Goal: Task Accomplishment & Management: Use online tool/utility

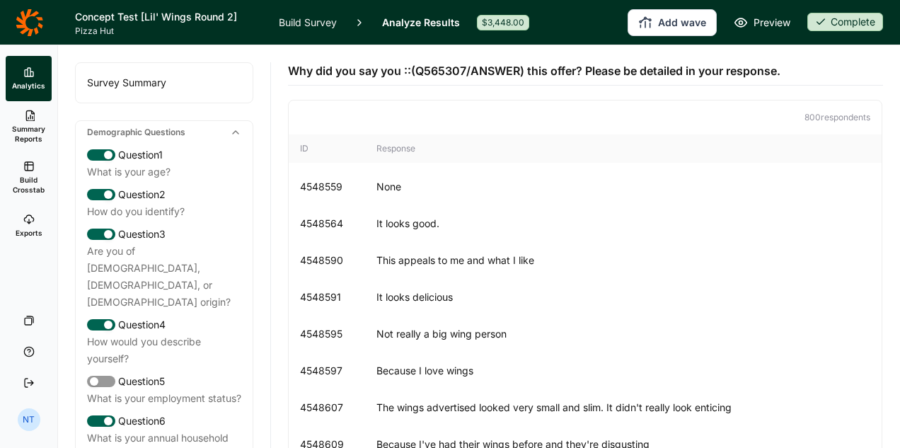
scroll to position [23949, 0]
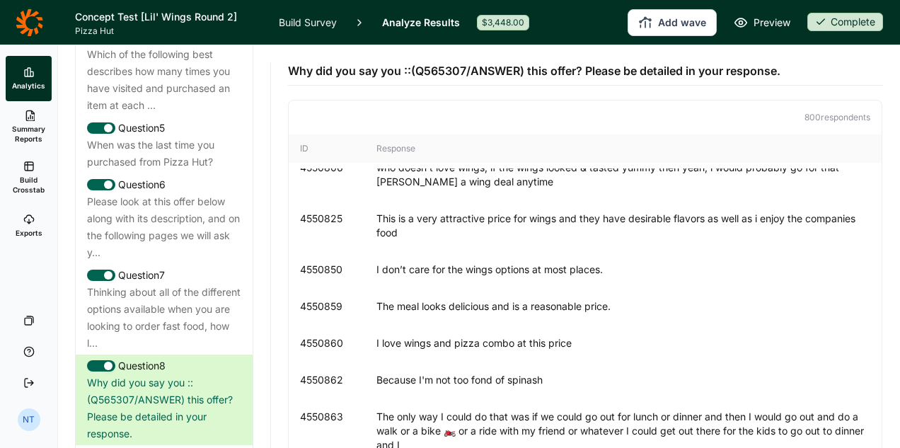
click at [35, 21] on icon at bounding box center [30, 22] width 28 height 28
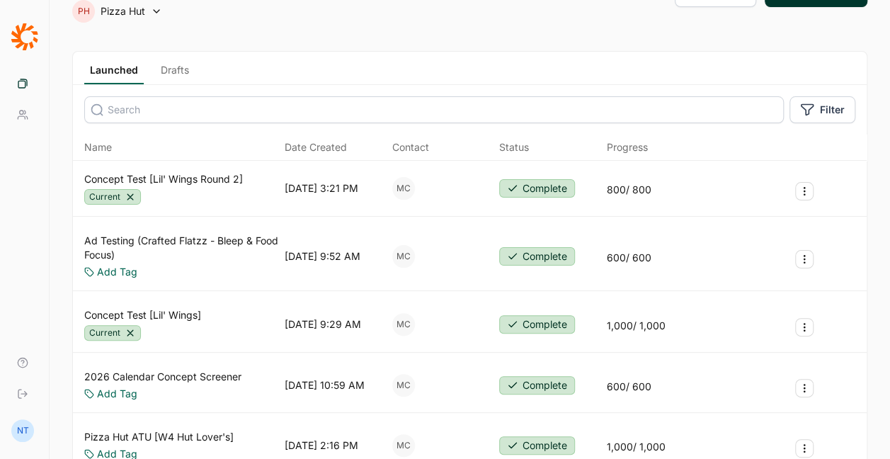
scroll to position [71, 0]
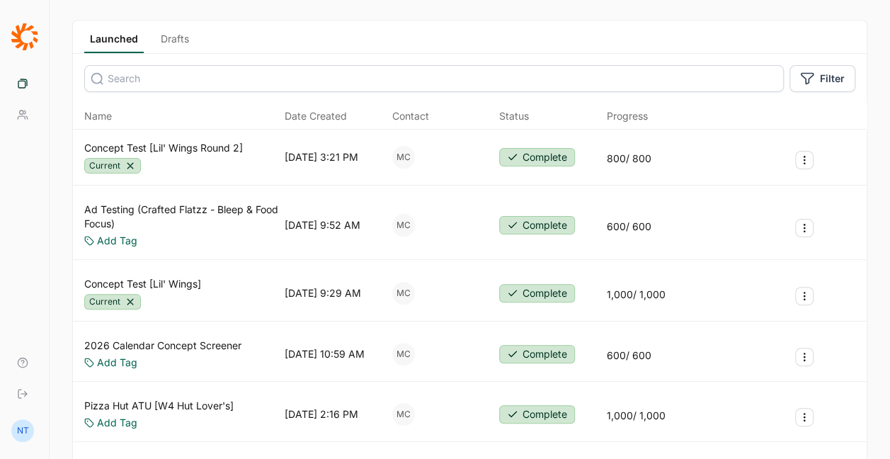
click at [168, 282] on link "Concept Test [Lil' Wings]" at bounding box center [142, 284] width 117 height 14
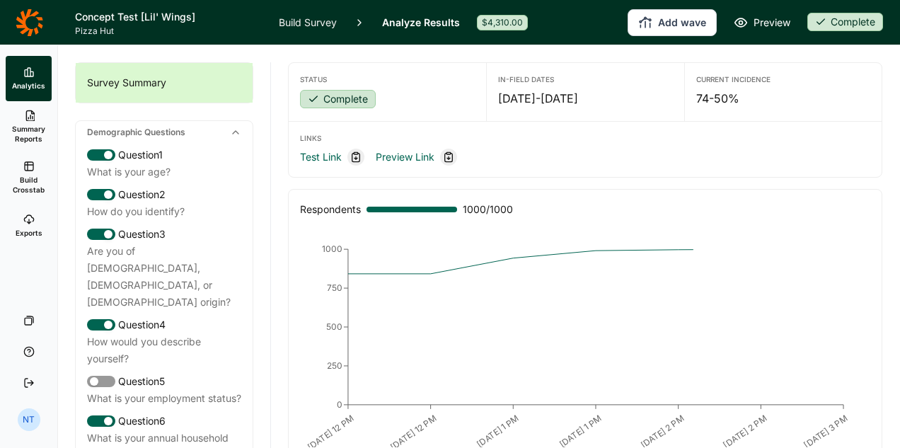
click at [20, 181] on span "Build Crosstab" at bounding box center [28, 185] width 35 height 20
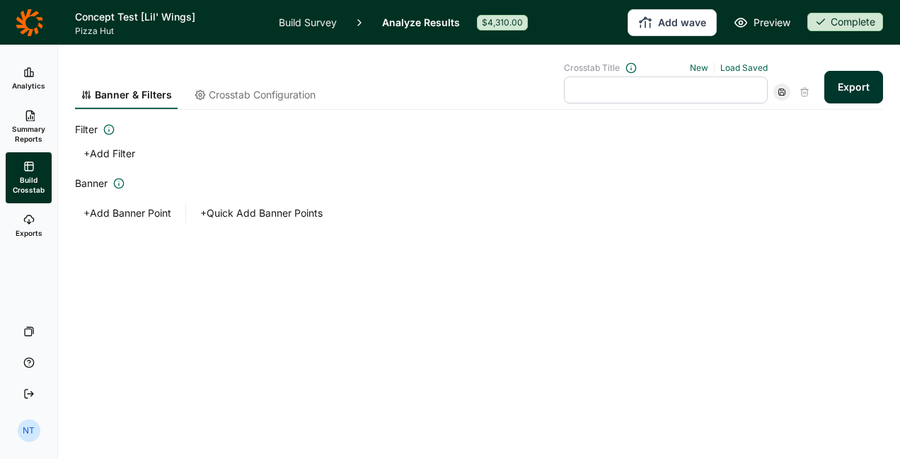
click at [45, 130] on span "Summary Reports" at bounding box center [28, 134] width 35 height 20
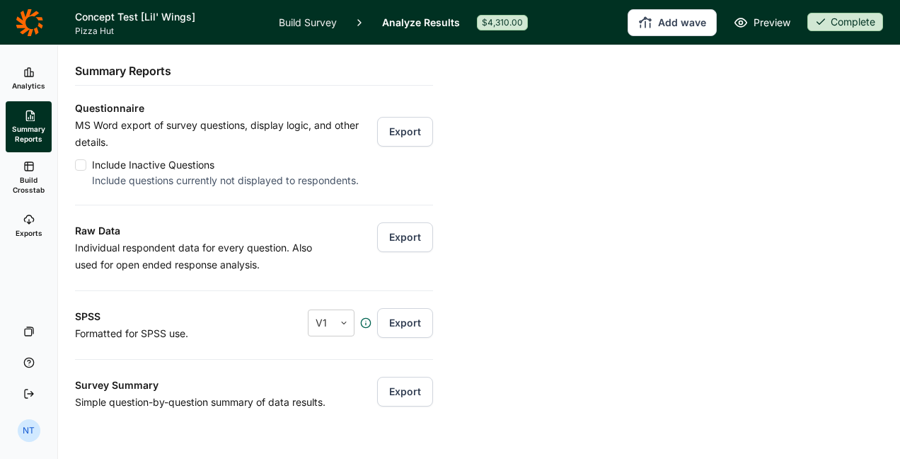
click at [40, 206] on link "Exports" at bounding box center [29, 225] width 46 height 45
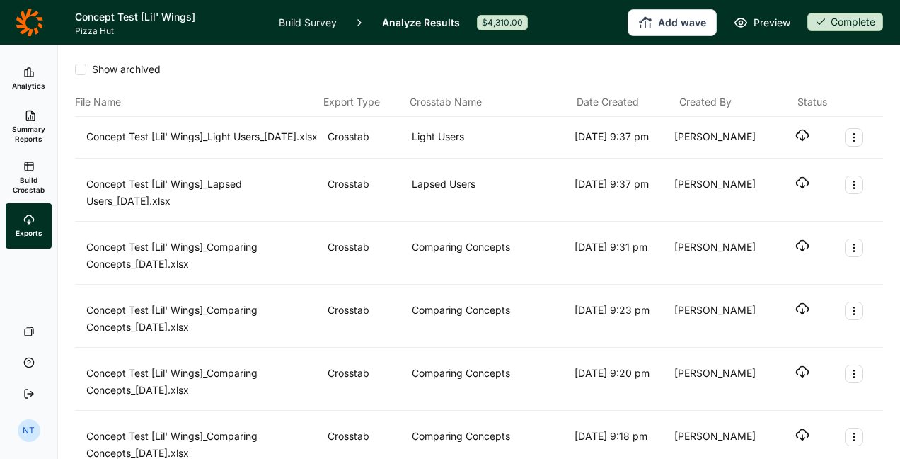
click at [48, 176] on link "Build Crosstab" at bounding box center [29, 177] width 46 height 51
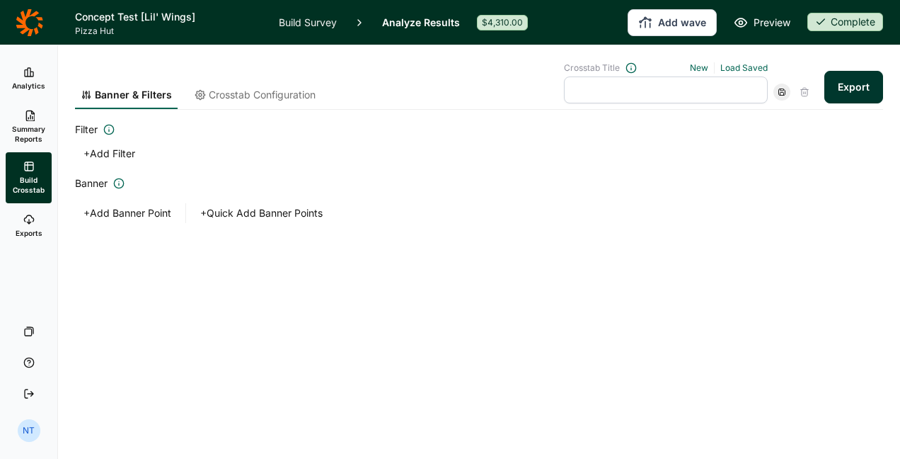
click at [35, 133] on span "Summary Reports" at bounding box center [28, 134] width 35 height 20
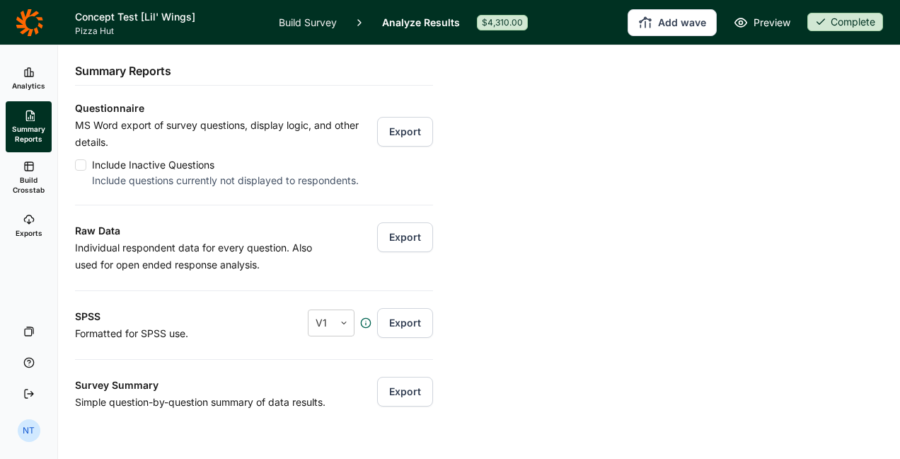
click at [35, 179] on span "Build Crosstab" at bounding box center [28, 185] width 35 height 20
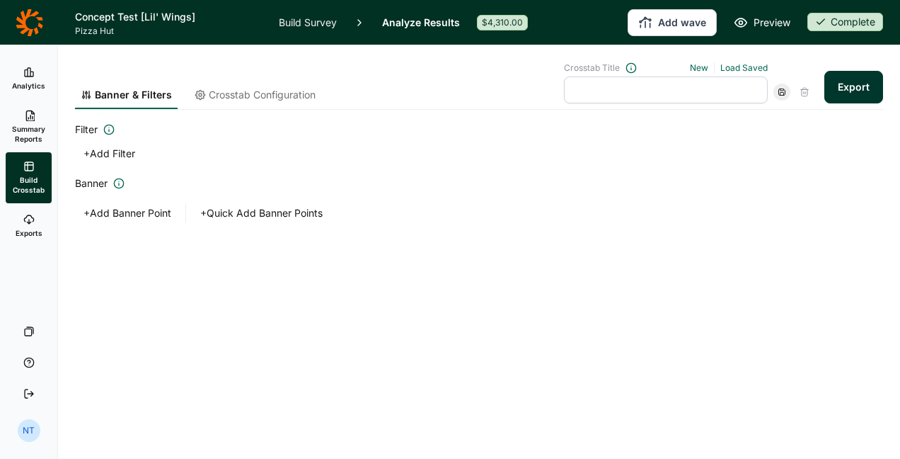
click at [779, 89] on icon at bounding box center [782, 92] width 8 height 8
click at [757, 69] on link "Load Saved" at bounding box center [744, 67] width 47 height 11
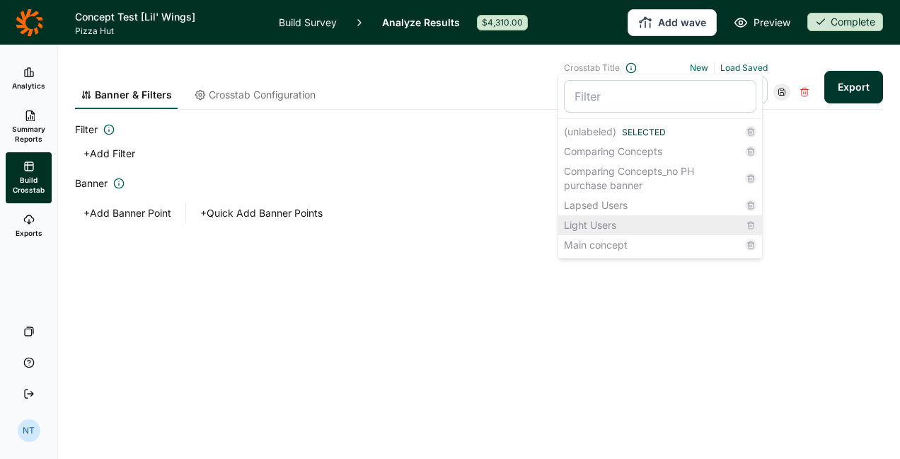
click at [613, 221] on div "Light Users" at bounding box center [660, 225] width 204 height 20
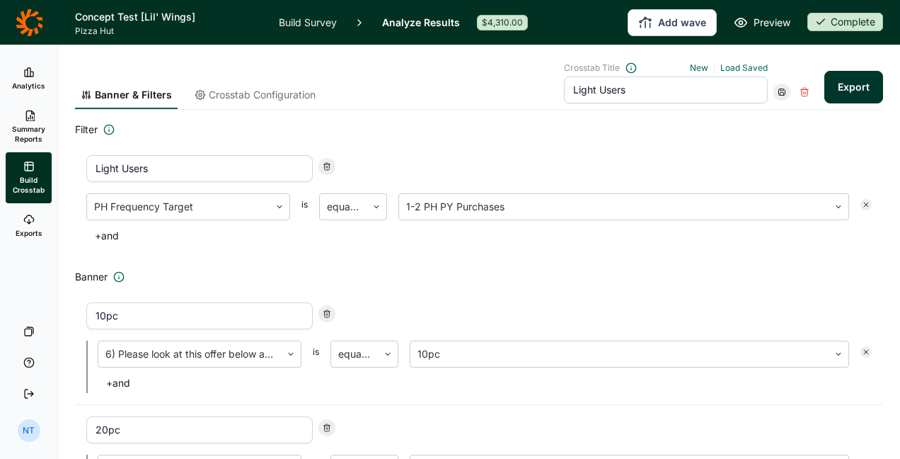
click at [848, 85] on button "Export" at bounding box center [854, 87] width 59 height 33
click at [778, 93] on icon at bounding box center [782, 92] width 8 height 8
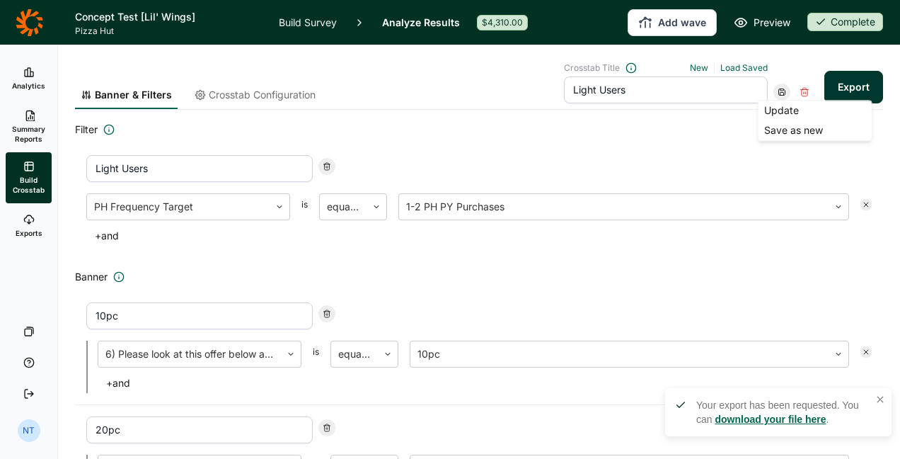
click at [725, 67] on link "Load Saved" at bounding box center [744, 67] width 47 height 11
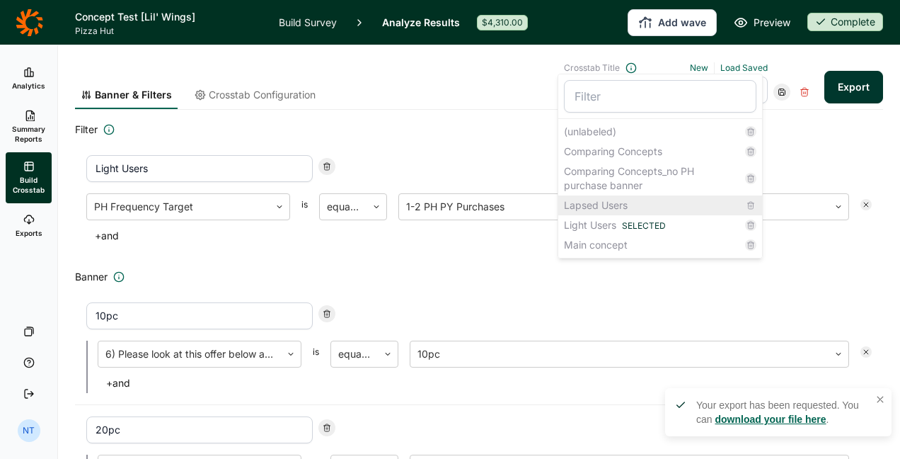
click at [619, 204] on div "Lapsed Users" at bounding box center [660, 205] width 204 height 20
type input "Lapsed Users"
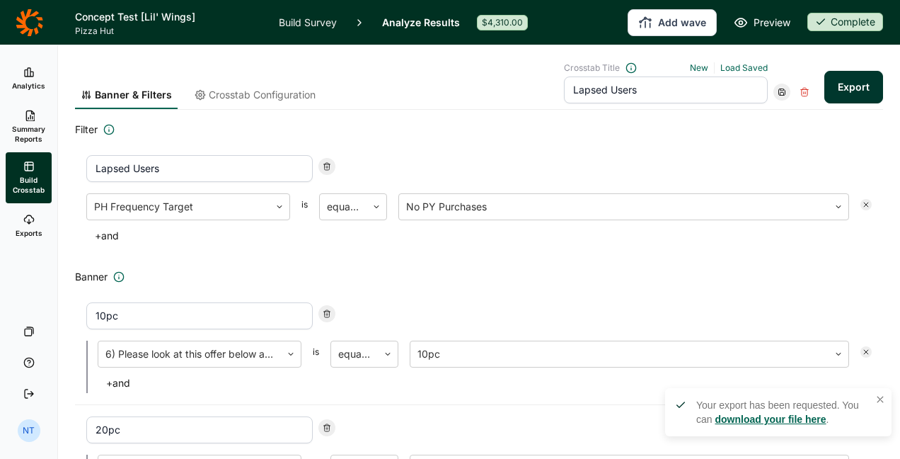
click at [839, 77] on button "Export" at bounding box center [854, 87] width 59 height 33
click at [21, 216] on link "Exports" at bounding box center [29, 225] width 46 height 45
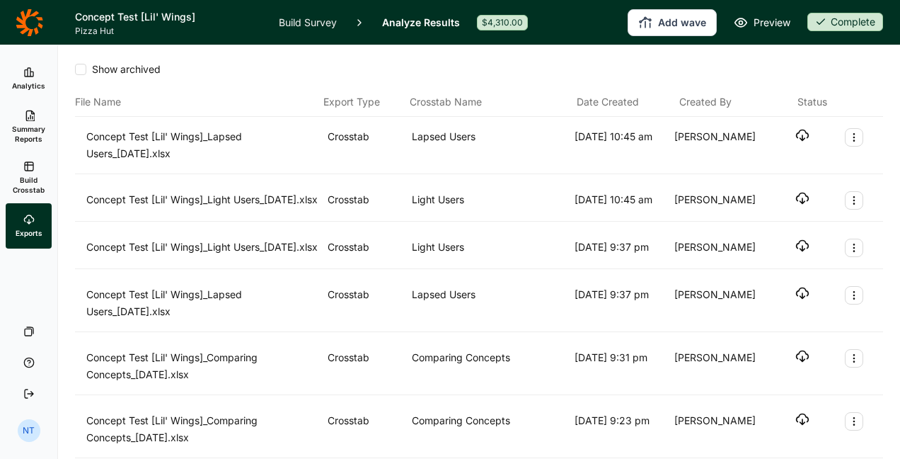
click at [797, 200] on use "button" at bounding box center [803, 198] width 12 height 11
click at [796, 142] on icon "button" at bounding box center [803, 135] width 14 height 14
